Goal: Navigation & Orientation: Find specific page/section

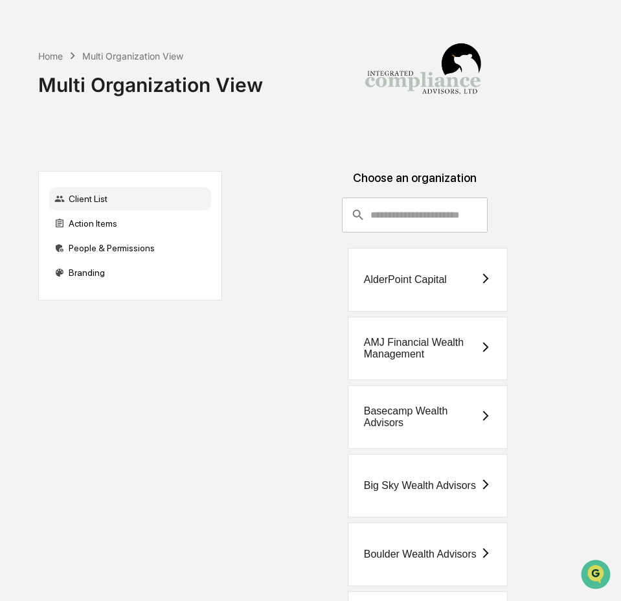
click at [418, 214] on input "consultant-dashboard__filter-organizations-search-bar" at bounding box center [428, 214] width 117 height 35
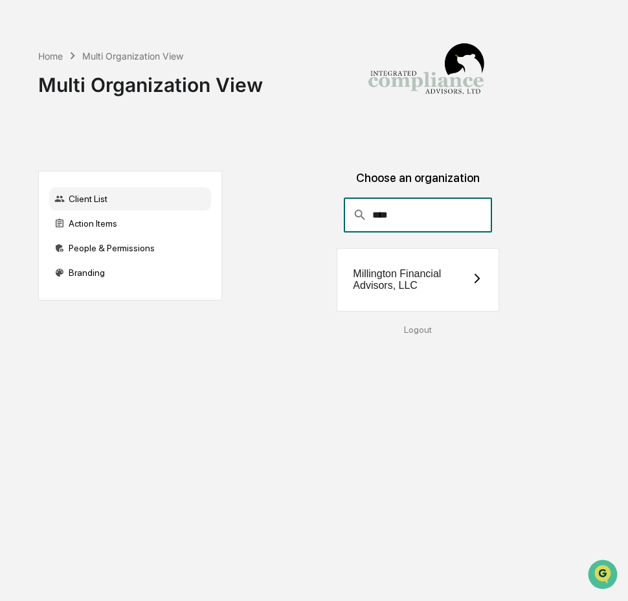
type input "****"
click at [373, 294] on div "Millington Financial Advisors, LLC" at bounding box center [418, 279] width 163 height 63
